Goal: Information Seeking & Learning: Learn about a topic

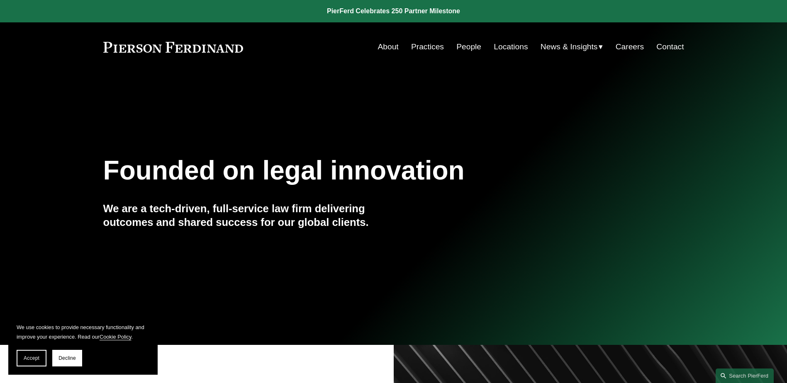
click at [463, 46] on link "People" at bounding box center [468, 47] width 25 height 16
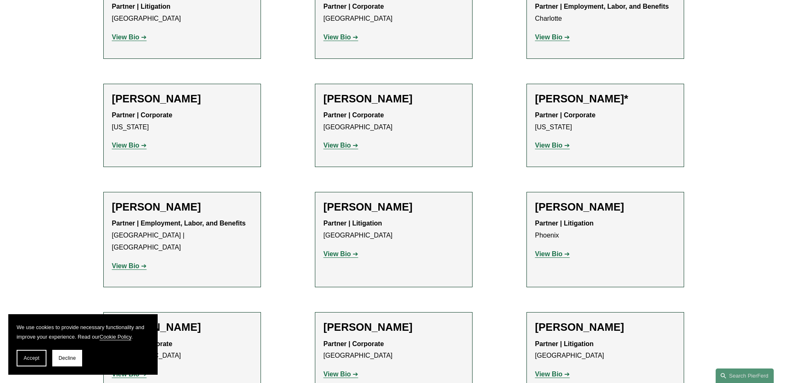
scroll to position [10207, 0]
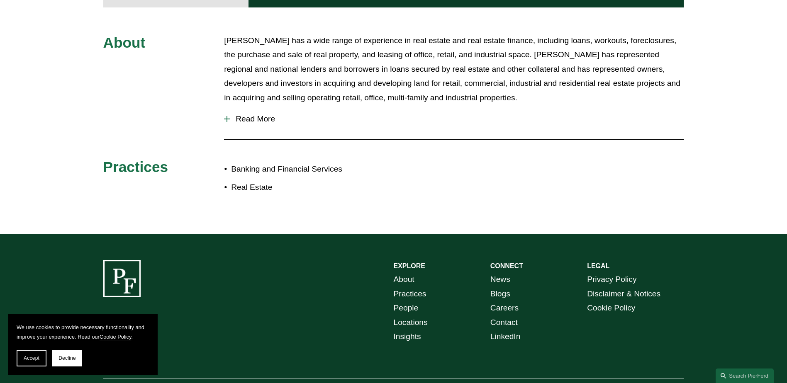
scroll to position [415, 0]
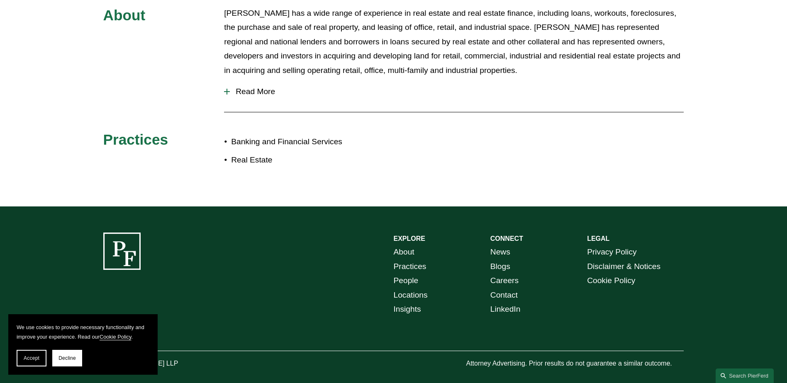
click at [247, 95] on span "Read More" at bounding box center [457, 91] width 454 height 9
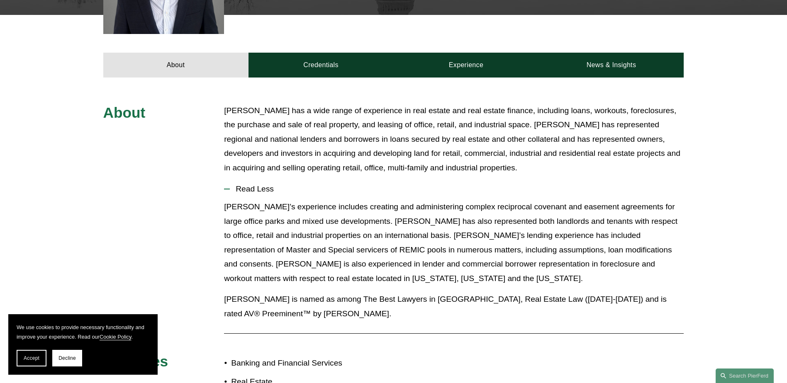
scroll to position [249, 0]
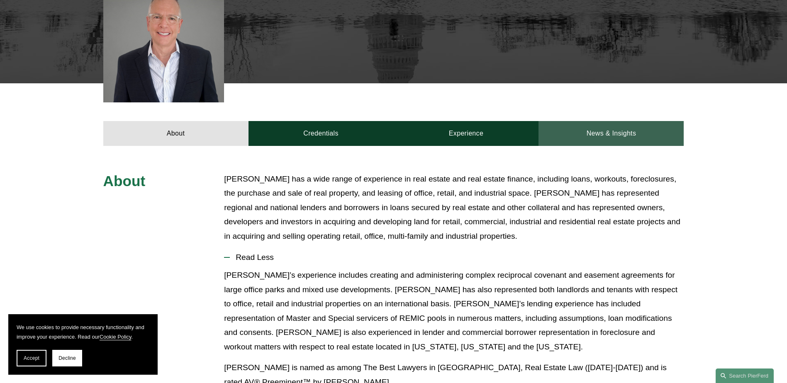
click at [614, 136] on link "News & Insights" at bounding box center [611, 133] width 145 height 25
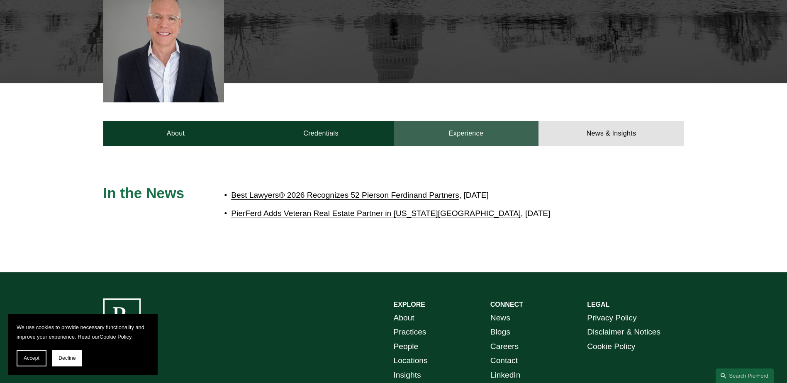
click at [475, 135] on link "Experience" at bounding box center [466, 133] width 145 height 25
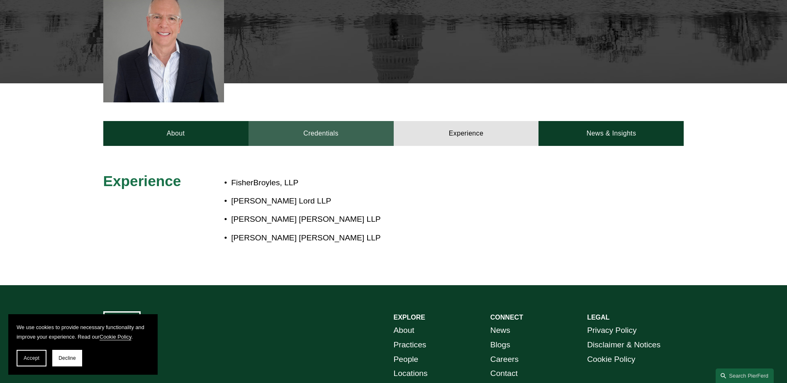
click at [326, 136] on link "Credentials" at bounding box center [321, 133] width 145 height 25
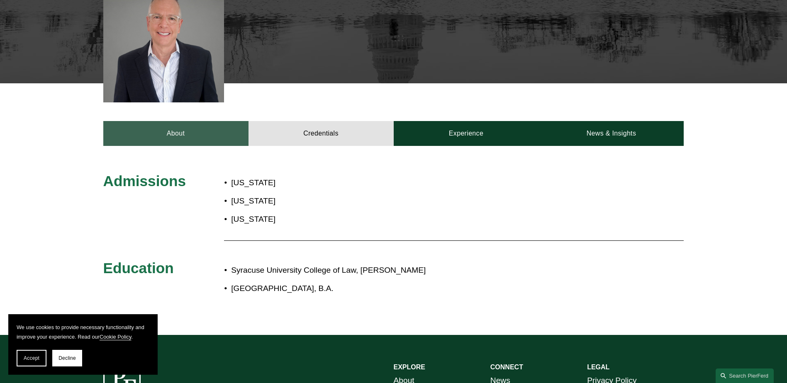
click at [167, 136] on link "About" at bounding box center [175, 133] width 145 height 25
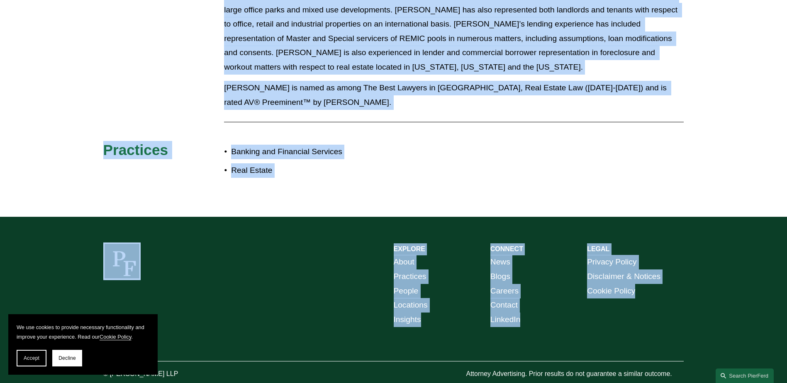
scroll to position [545, 0]
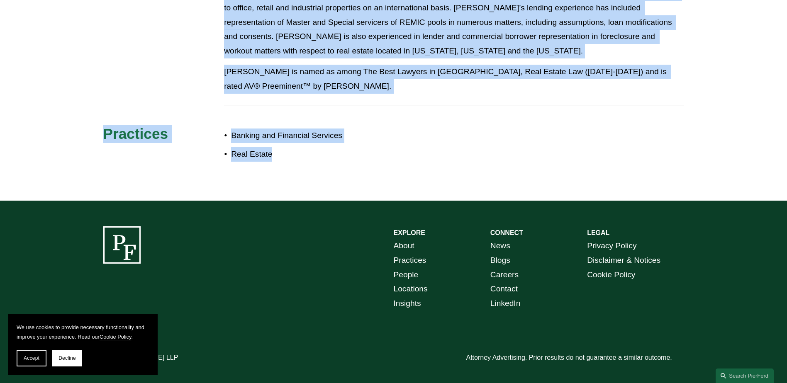
drag, startPoint x: 102, startPoint y: 97, endPoint x: 303, endPoint y: 158, distance: 209.6
click at [303, 158] on div "About Edward Elia Zughaib has a wide range of experience in real estate and rea…" at bounding box center [393, 25] width 787 height 299
copy div "About Edward Elia Zughaib has a wide range of experience in real estate and rea…"
